Goal: Transaction & Acquisition: Purchase product/service

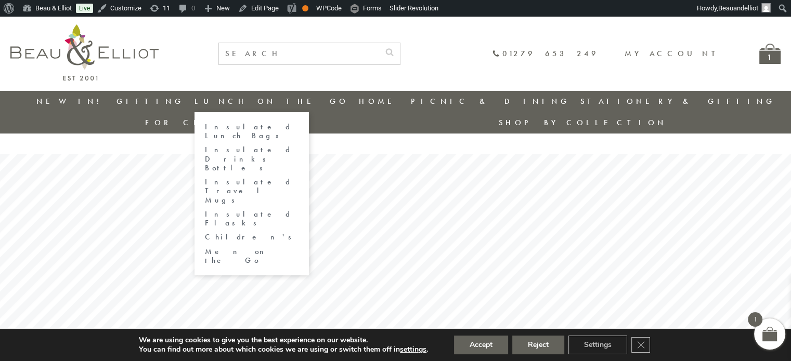
click at [227, 125] on link "Insulated Lunch Bags" at bounding box center [252, 132] width 94 height 18
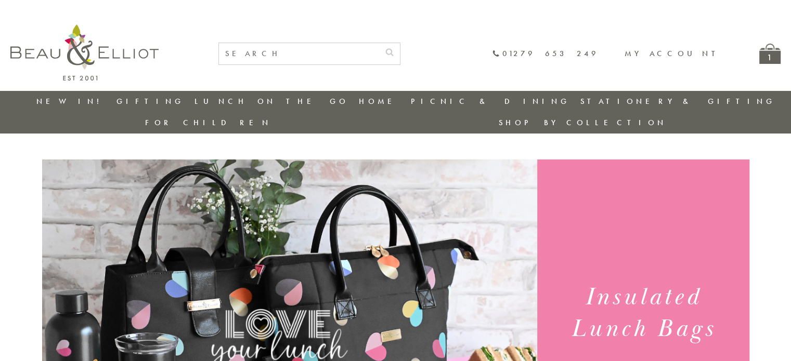
click at [371, 56] on input "text" at bounding box center [299, 53] width 160 height 21
type input "convertible lunch bag"
click at [379, 43] on button "submit" at bounding box center [389, 51] width 21 height 17
